Goal: Transaction & Acquisition: Book appointment/travel/reservation

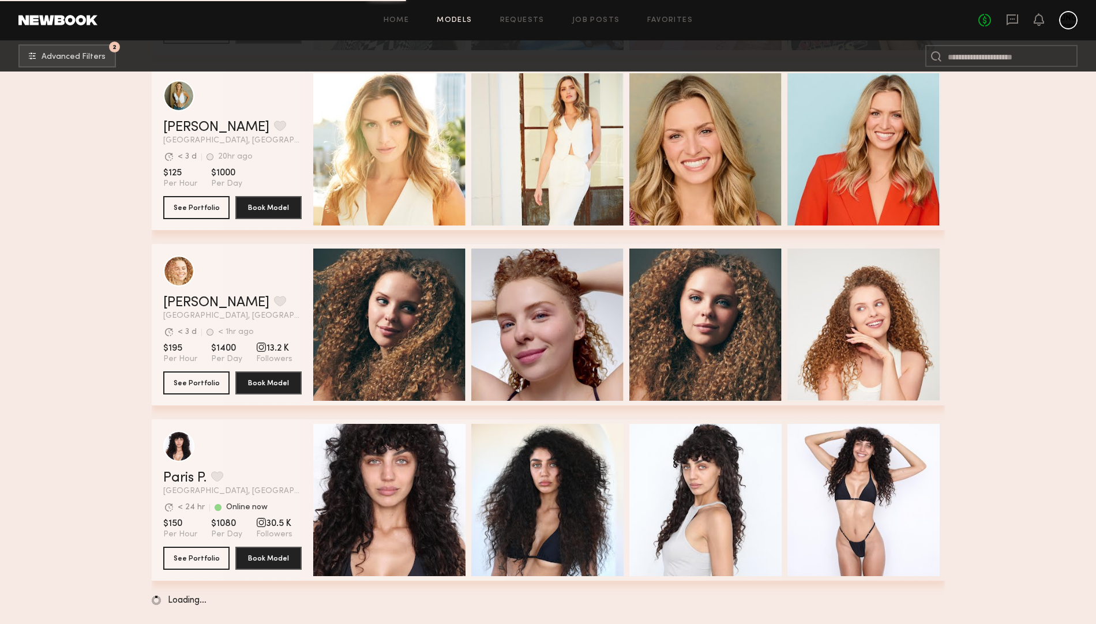
scroll to position [39581, 0]
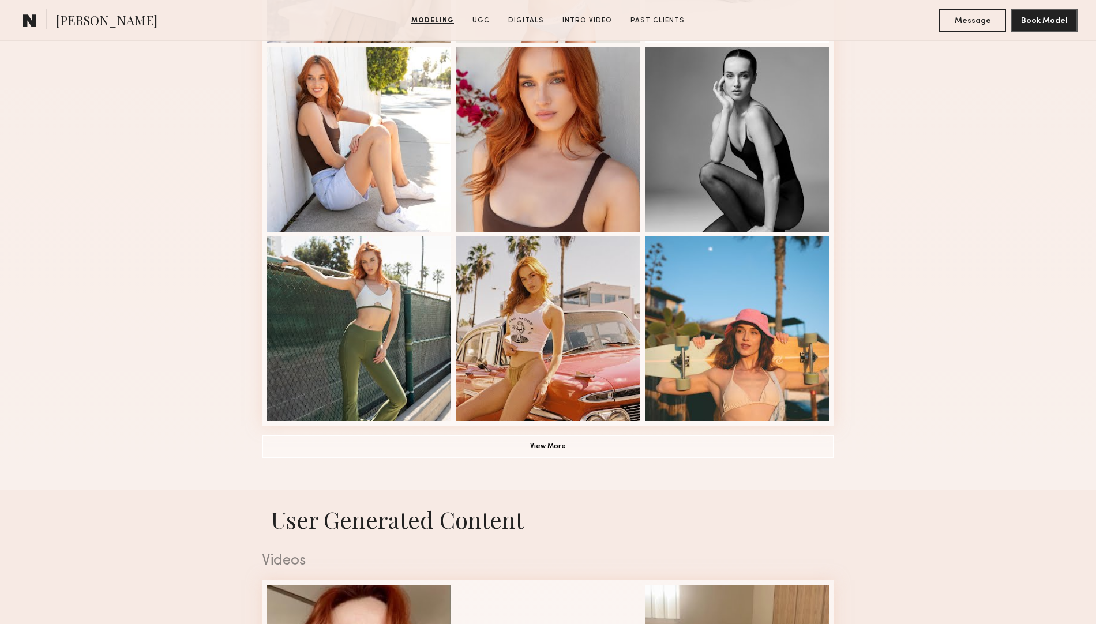
scroll to position [793, 0]
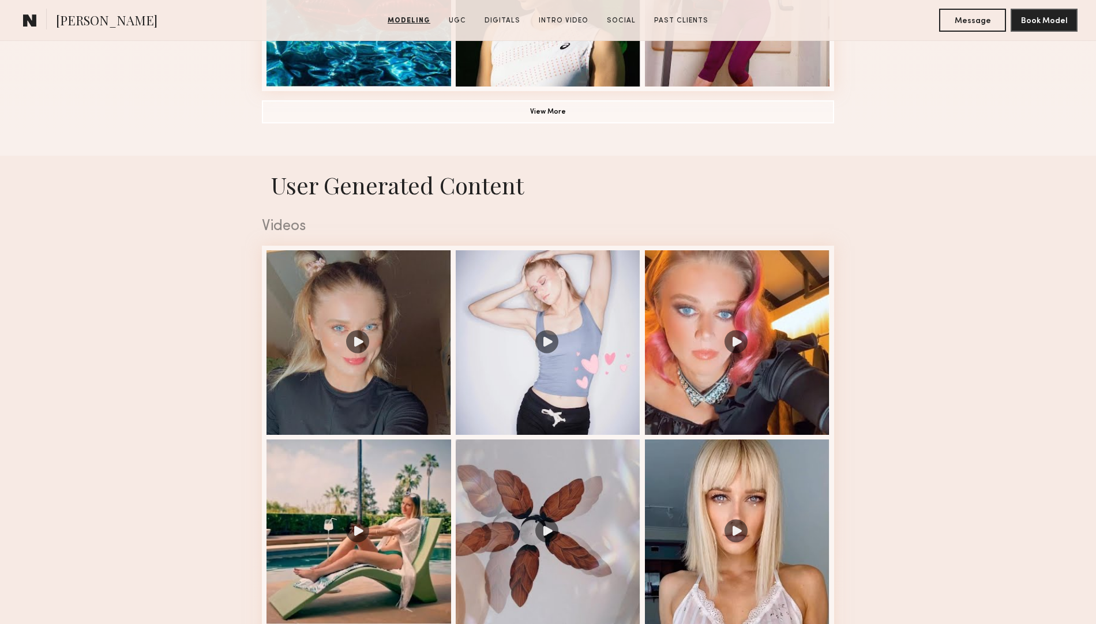
scroll to position [1009, 0]
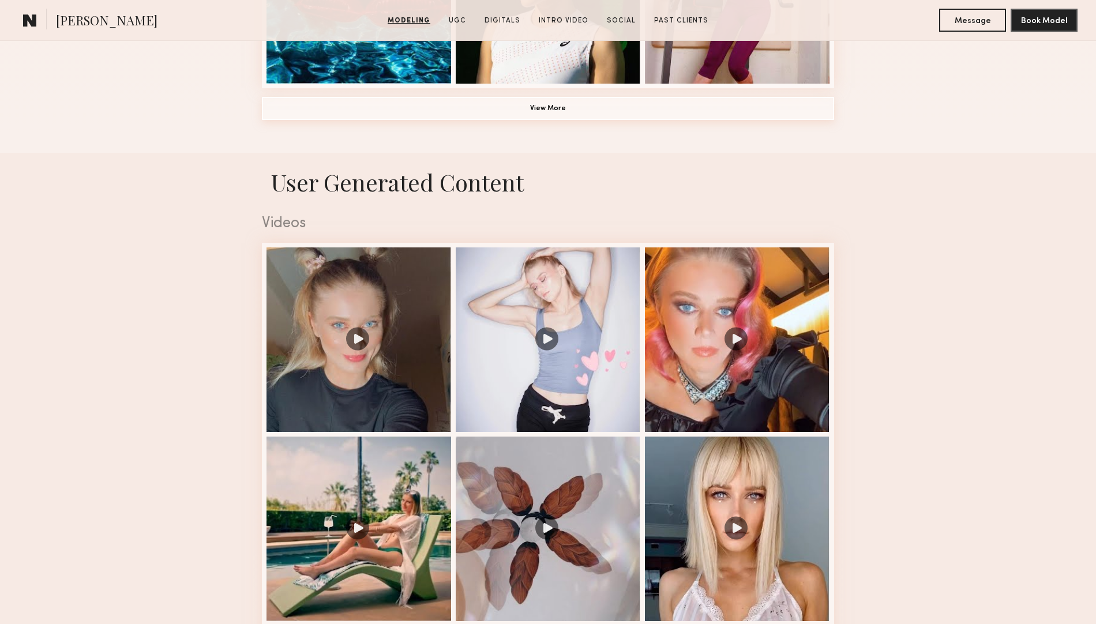
click at [597, 117] on button "View More" at bounding box center [548, 108] width 572 height 23
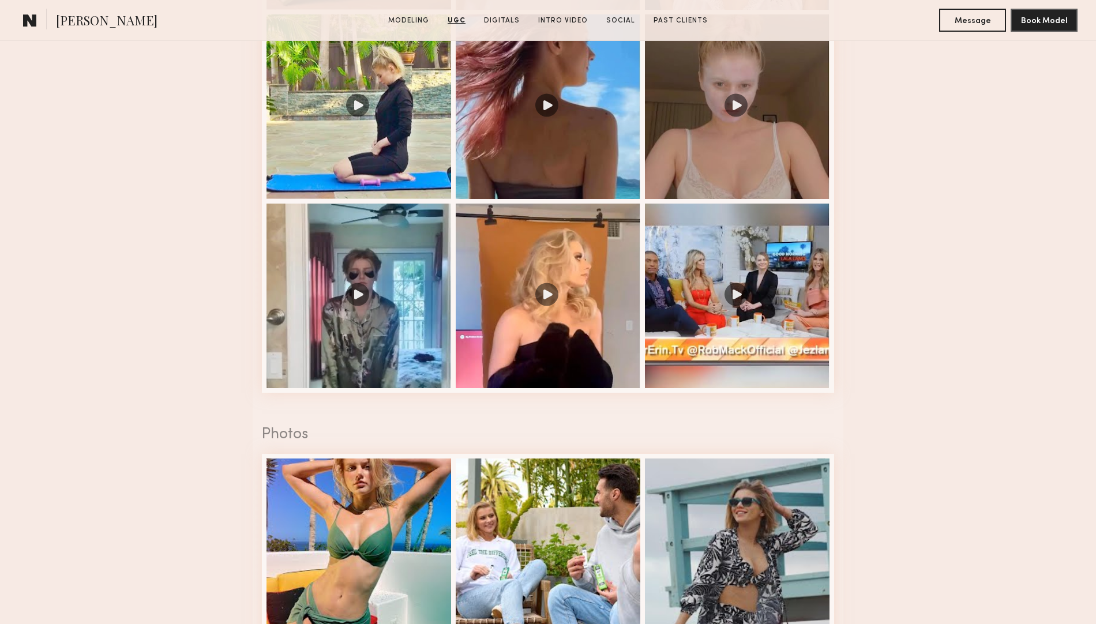
scroll to position [2523, 0]
